Goal: Information Seeking & Learning: Learn about a topic

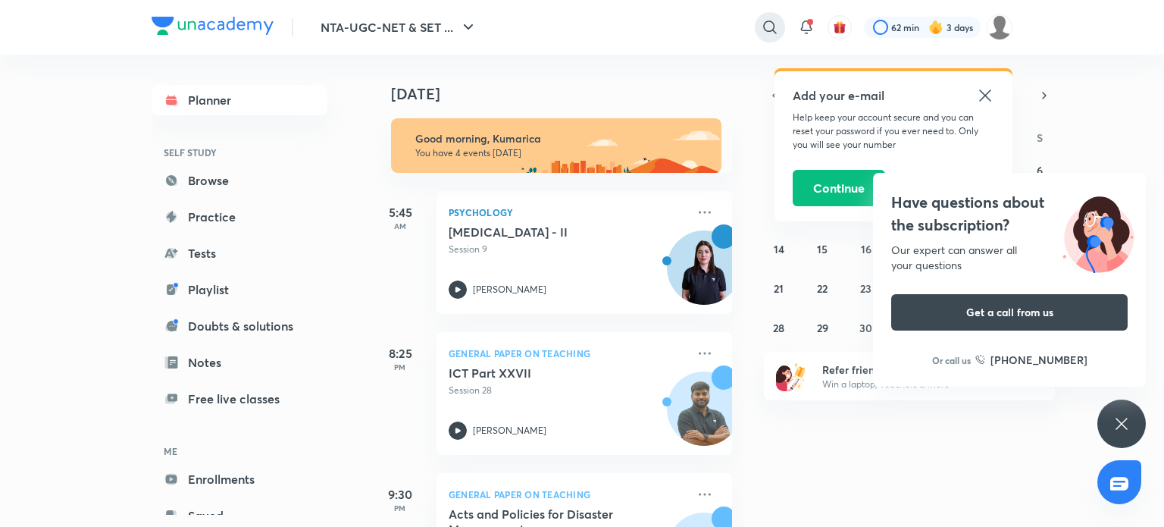
click at [772, 32] on icon at bounding box center [770, 27] width 18 height 18
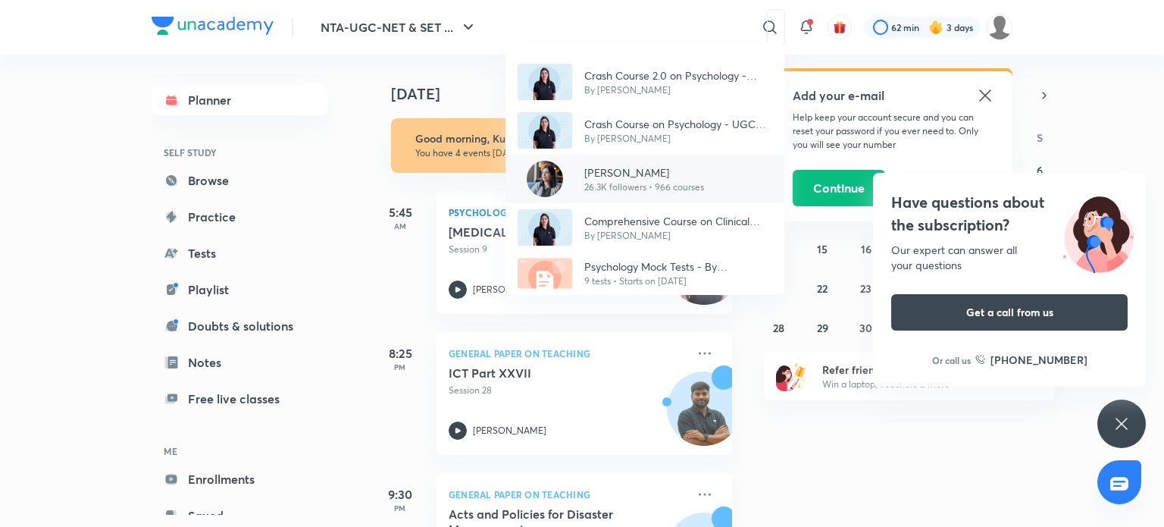
click at [594, 181] on p "26.3K followers • 966 courses" at bounding box center [644, 187] width 120 height 14
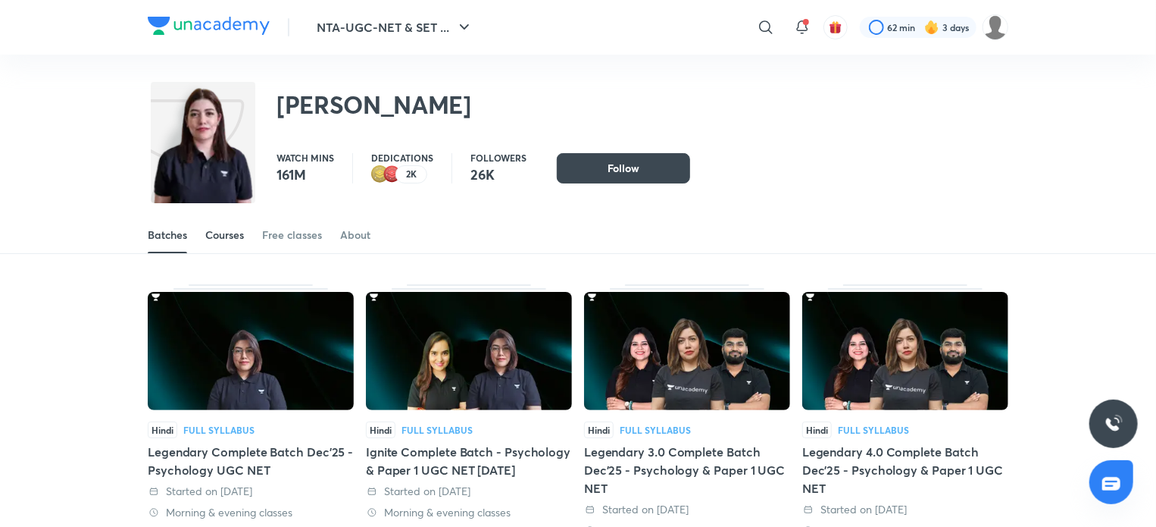
click at [230, 243] on link "Courses" at bounding box center [224, 235] width 39 height 36
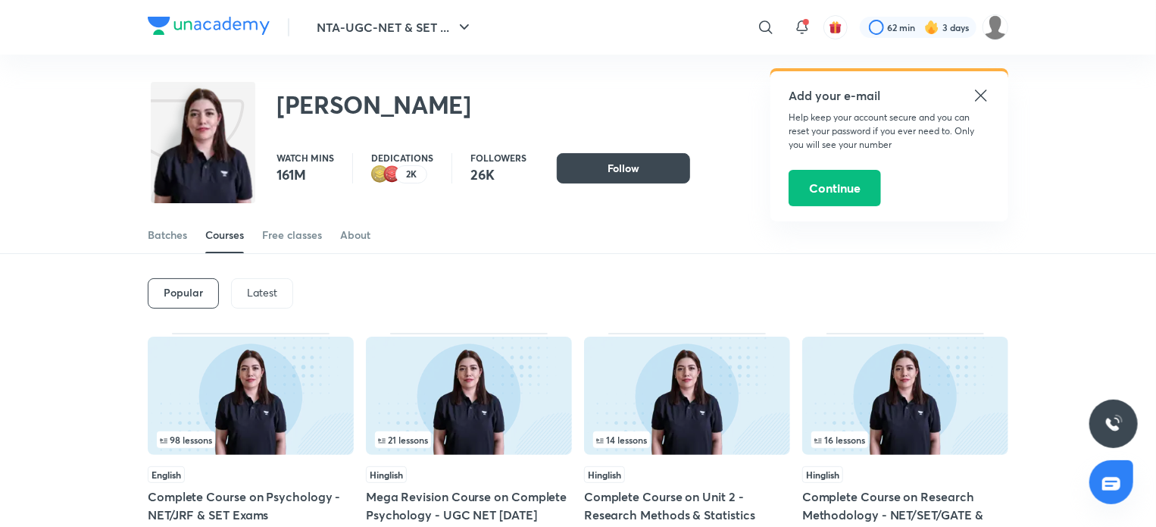
click at [248, 302] on div "Latest" at bounding box center [262, 293] width 62 height 30
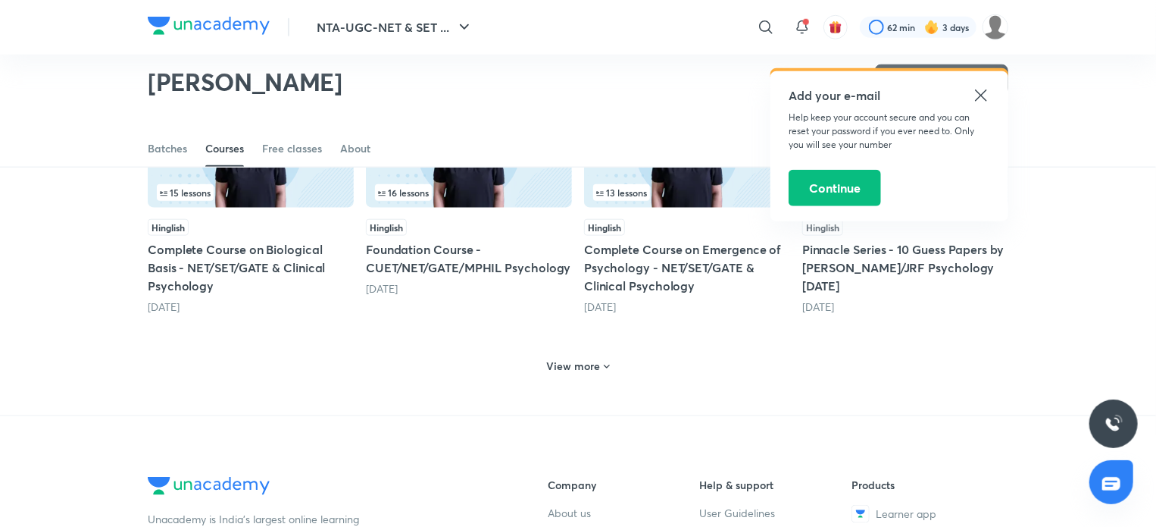
scroll to position [765, 0]
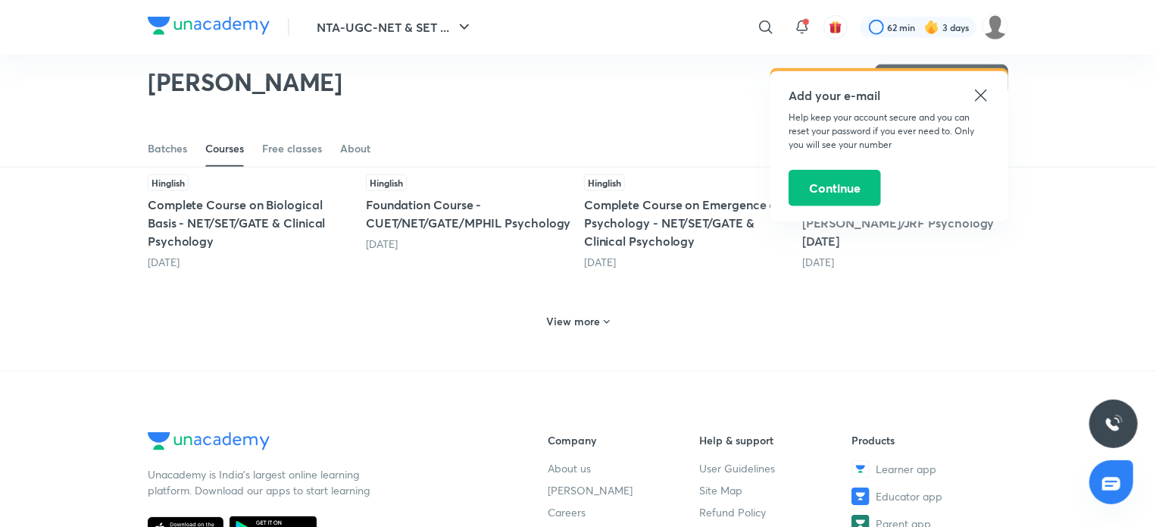
click at [558, 320] on h6 "View more" at bounding box center [574, 321] width 54 height 15
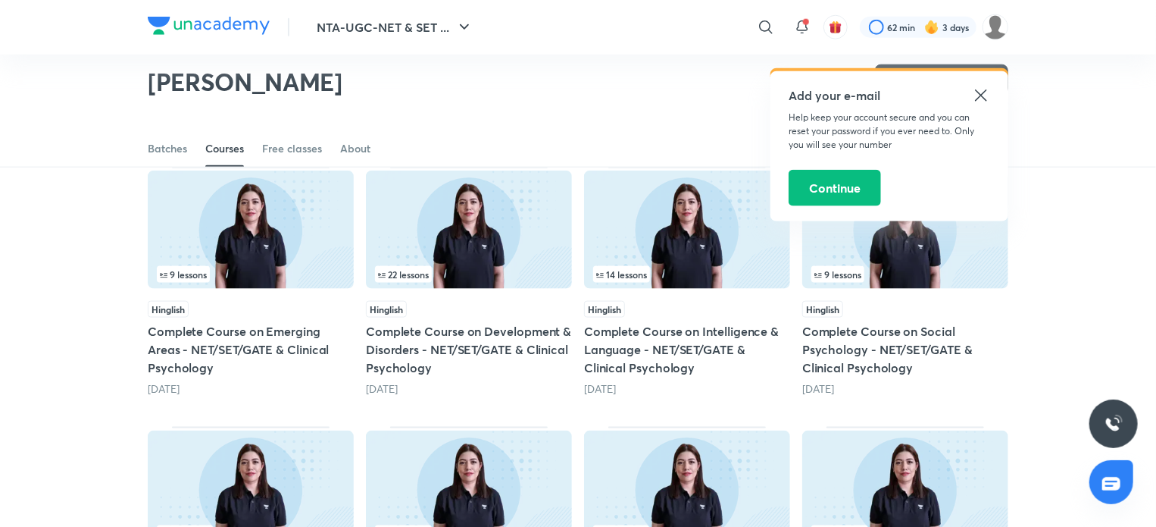
scroll to position [899, 0]
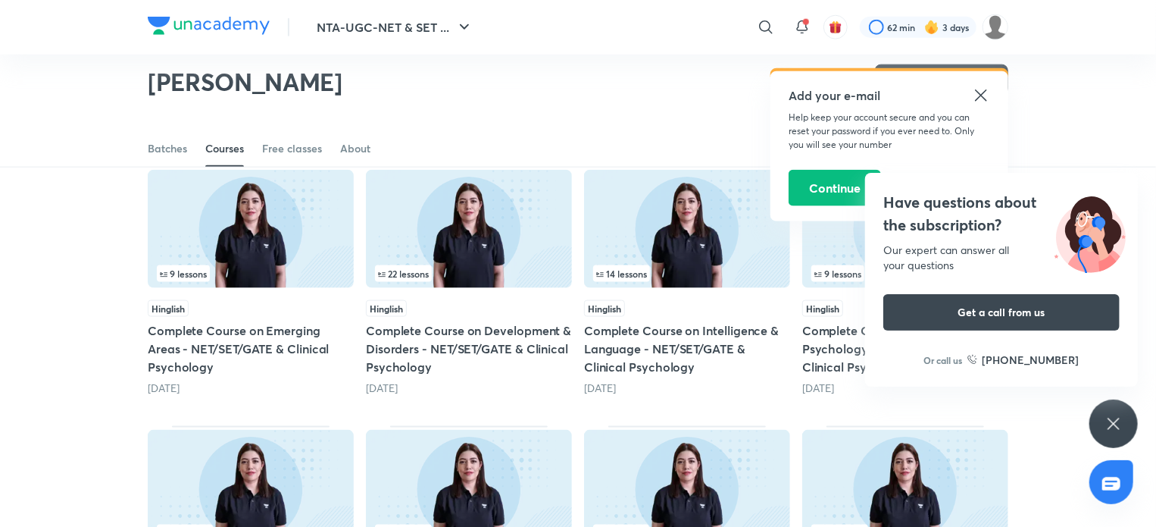
click at [430, 208] on img at bounding box center [469, 229] width 206 height 118
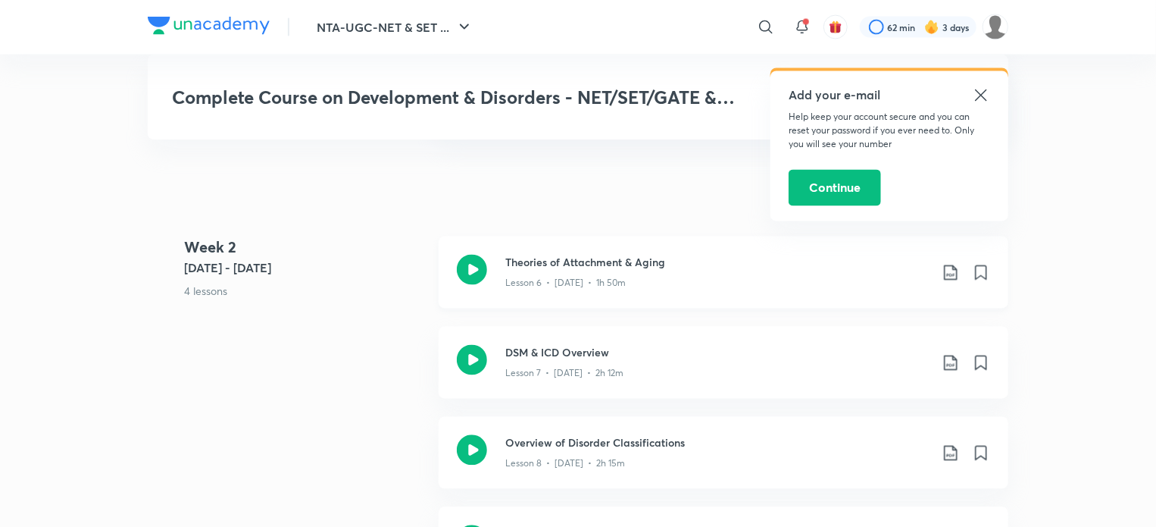
scroll to position [1383, 0]
click at [478, 261] on icon at bounding box center [472, 268] width 30 height 30
click at [476, 358] on icon at bounding box center [472, 358] width 30 height 30
